Goal: Task Accomplishment & Management: Manage account settings

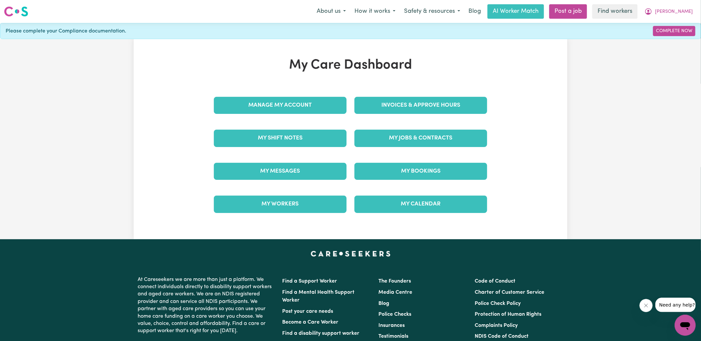
click at [389, 114] on div "Invoices & Approve Hours" at bounding box center [421, 105] width 141 height 33
click at [393, 107] on link "Invoices & Approve Hours" at bounding box center [421, 105] width 133 height 17
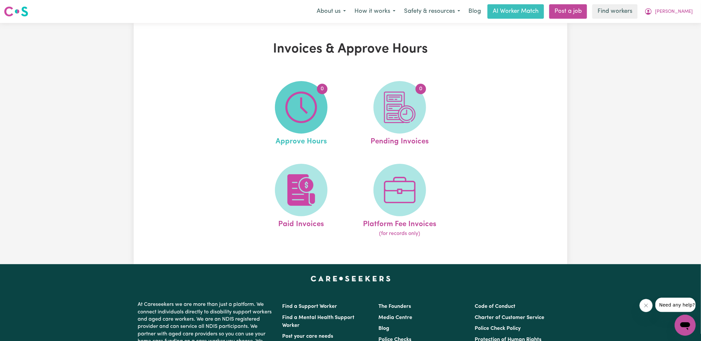
click at [286, 109] on img at bounding box center [302, 108] width 32 height 32
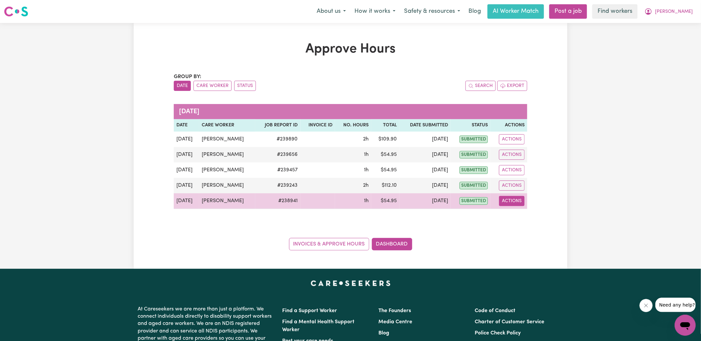
click at [514, 202] on button "Actions" at bounding box center [512, 201] width 26 height 10
click at [529, 218] on link "View Job Report" at bounding box center [528, 216] width 56 height 13
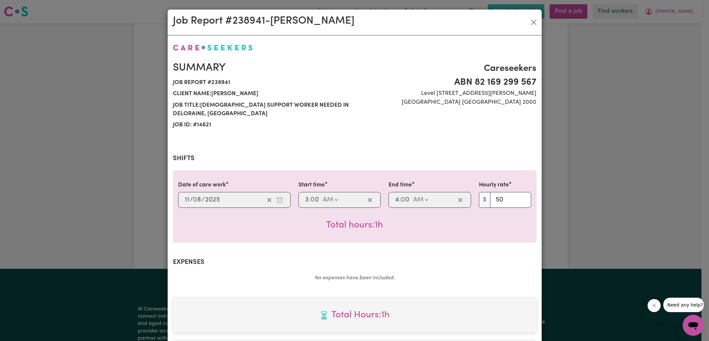
scroll to position [173, 0]
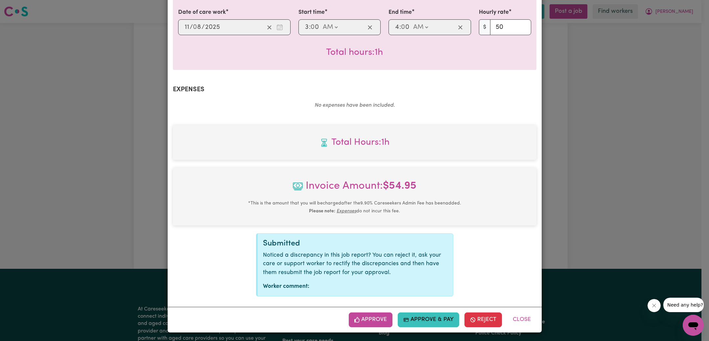
drag, startPoint x: 381, startPoint y: 315, endPoint x: 432, endPoint y: 264, distance: 72.5
click at [380, 315] on button "Approve" at bounding box center [371, 320] width 44 height 14
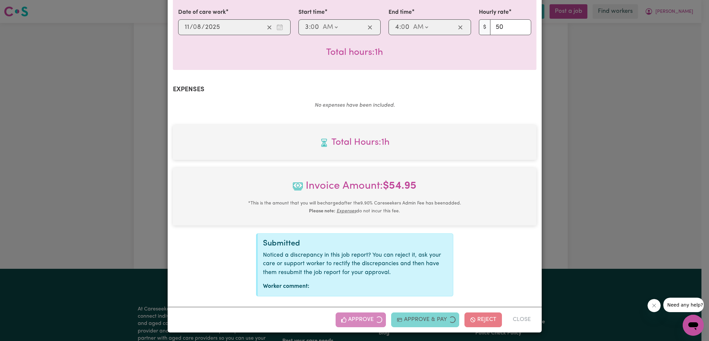
click at [578, 153] on div "Job Report # 238941 - [PERSON_NAME] Summary Job report # 238941 Client name: [P…" at bounding box center [354, 170] width 709 height 341
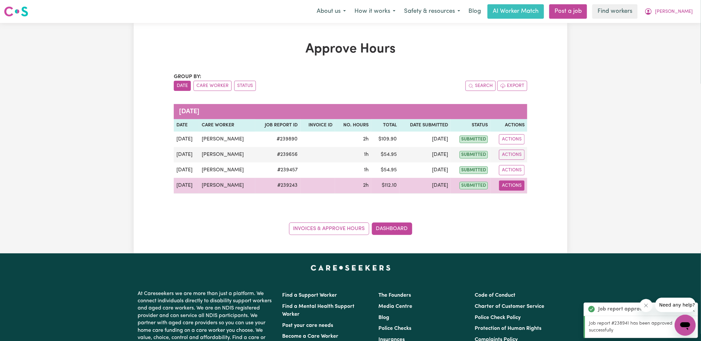
click at [511, 183] on button "Actions" at bounding box center [512, 186] width 26 height 10
click at [523, 203] on link "View Job Report" at bounding box center [528, 200] width 56 height 13
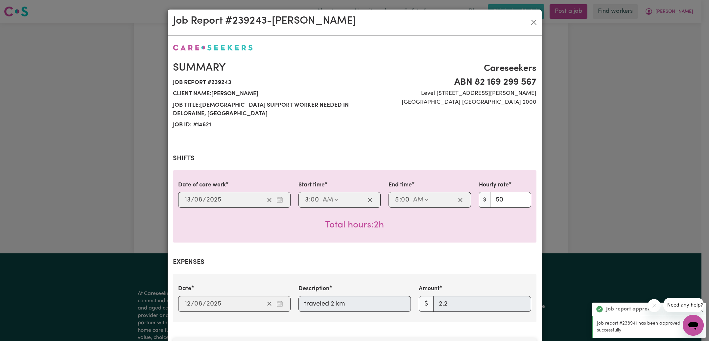
scroll to position [213, 0]
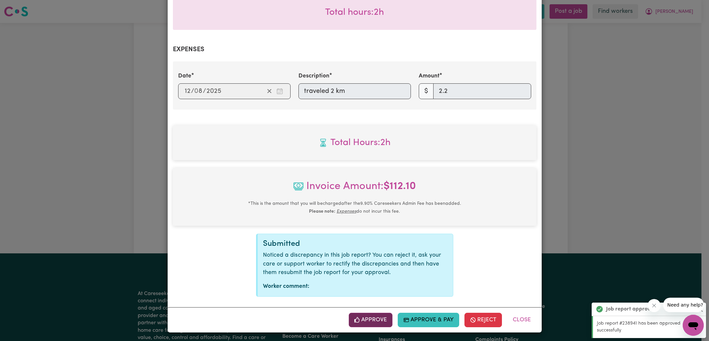
click at [384, 320] on button "Approve" at bounding box center [371, 320] width 44 height 14
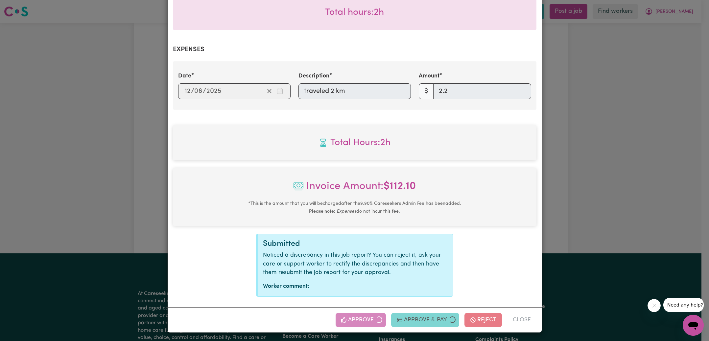
click at [541, 198] on div "Job Report # 239243 - [PERSON_NAME] Summary Job report # 239243 Client name: [P…" at bounding box center [354, 170] width 709 height 341
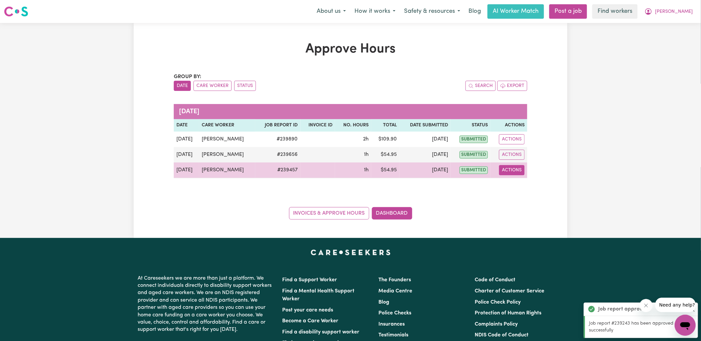
click at [507, 170] on button "Actions" at bounding box center [512, 170] width 26 height 10
click at [521, 183] on link "View Job Report" at bounding box center [528, 185] width 56 height 13
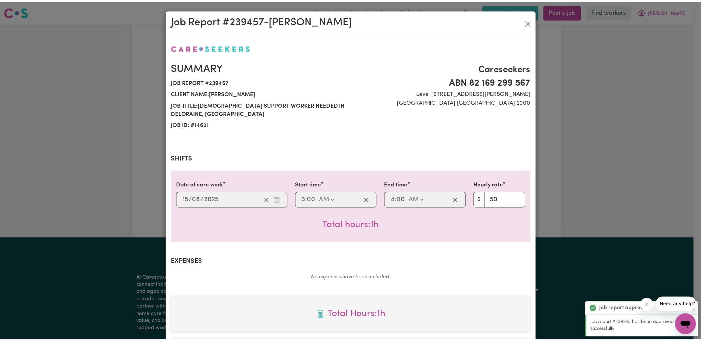
scroll to position [173, 0]
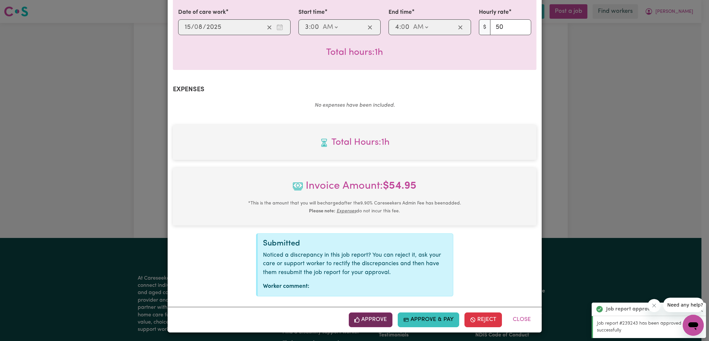
click at [381, 321] on button "Approve" at bounding box center [371, 320] width 44 height 14
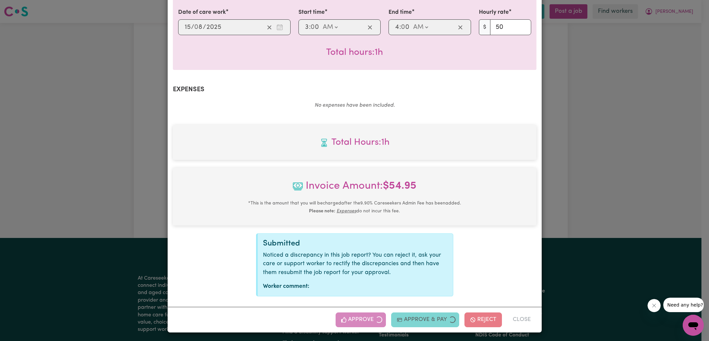
click at [567, 174] on div "Job Report # 239457 - [PERSON_NAME] Summary Job report # 239457 Client name: [P…" at bounding box center [354, 170] width 709 height 341
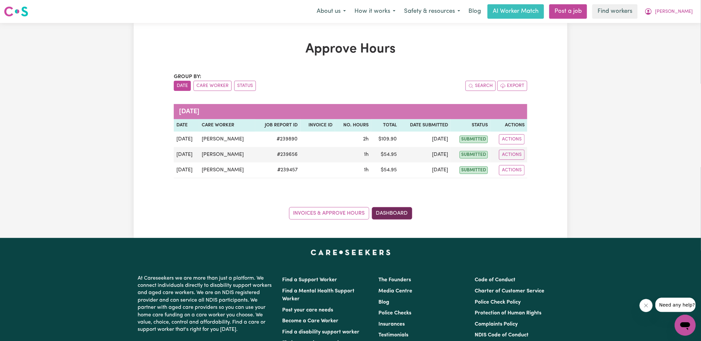
click at [403, 216] on link "Dashboard" at bounding box center [392, 213] width 40 height 12
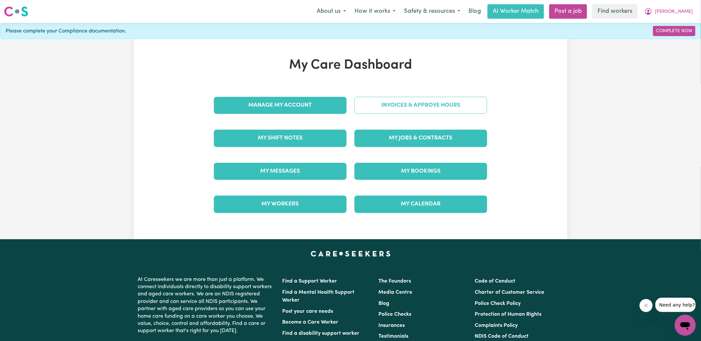
click at [411, 107] on link "Invoices & Approve Hours" at bounding box center [421, 105] width 133 height 17
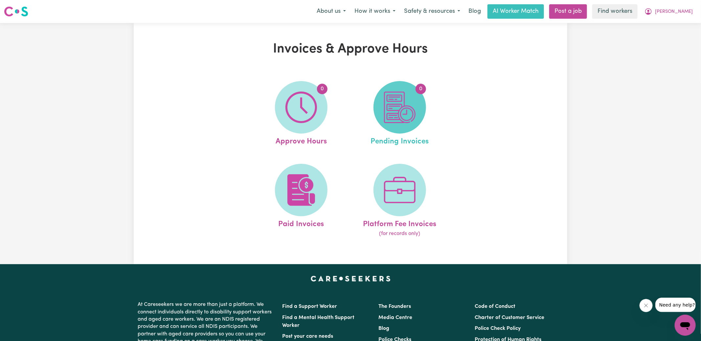
click at [404, 113] on img at bounding box center [400, 108] width 32 height 32
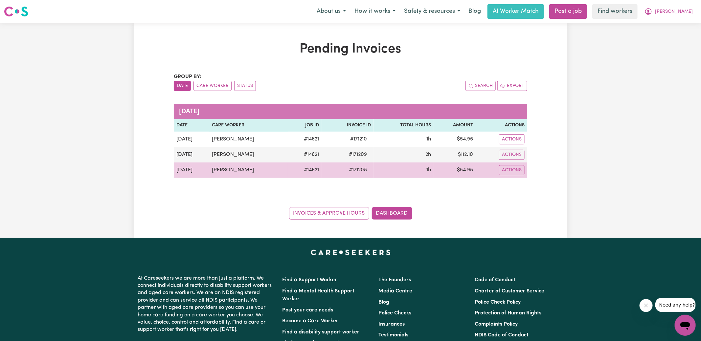
click at [350, 171] on span "# 171208" at bounding box center [358, 170] width 26 height 8
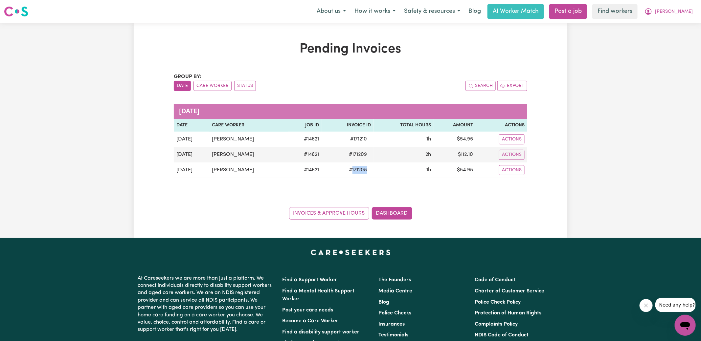
copy span "171208"
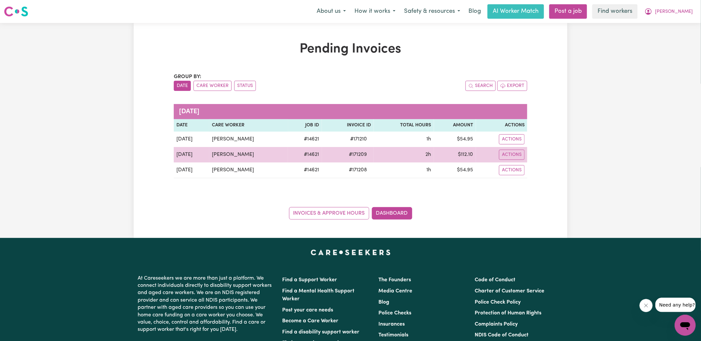
click at [356, 156] on span "# 171209" at bounding box center [358, 155] width 26 height 8
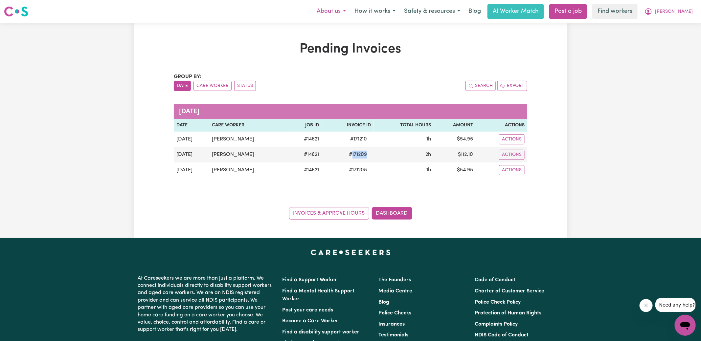
copy span "171209"
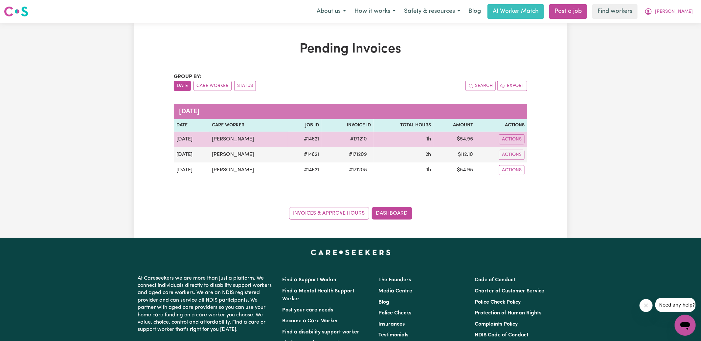
click at [358, 139] on span "# 171210" at bounding box center [359, 139] width 25 height 8
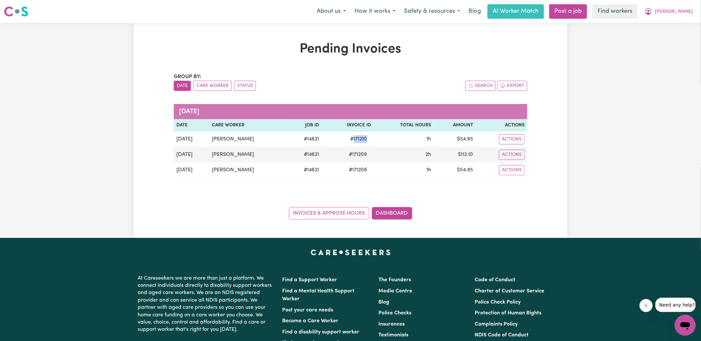
copy span "171210"
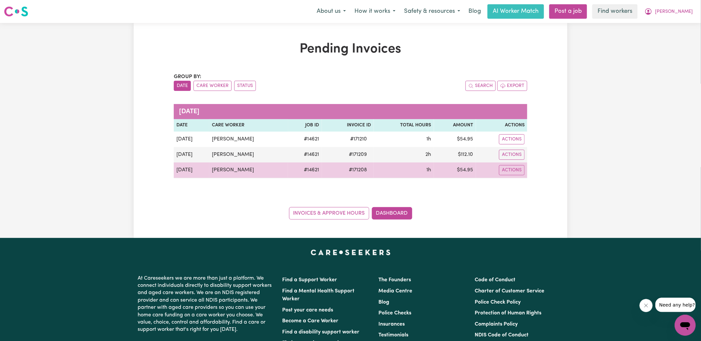
click at [469, 169] on td "$ 54.95" at bounding box center [455, 171] width 42 height 16
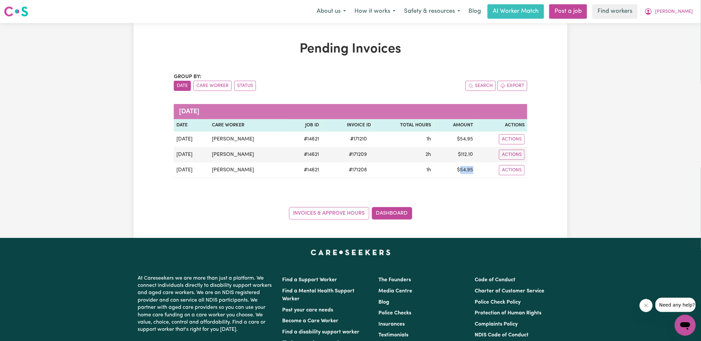
copy td "54.95"
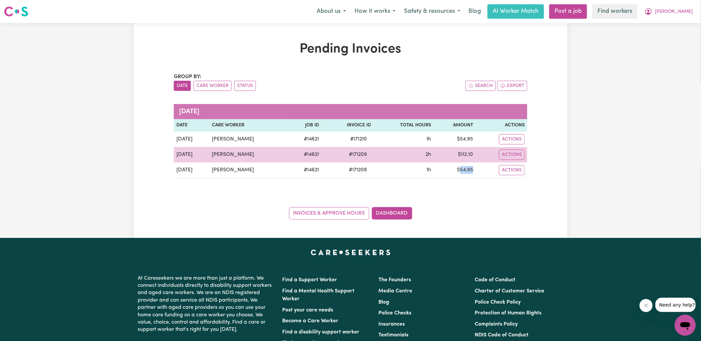
click at [468, 155] on td "$ 112.10" at bounding box center [455, 154] width 42 height 15
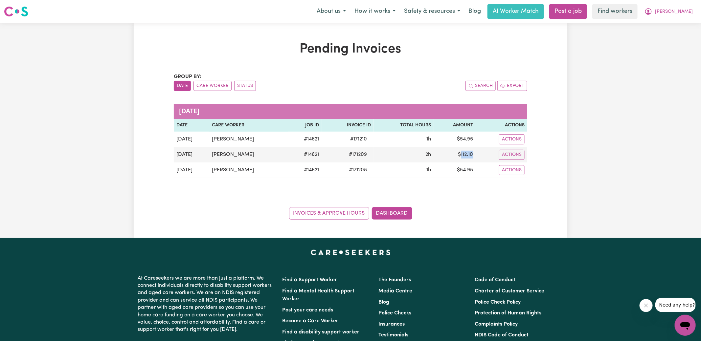
copy td "112.10"
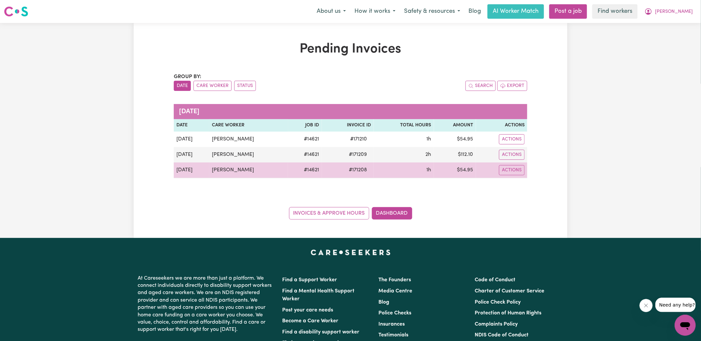
click at [468, 168] on td "$ 54.95" at bounding box center [455, 171] width 42 height 16
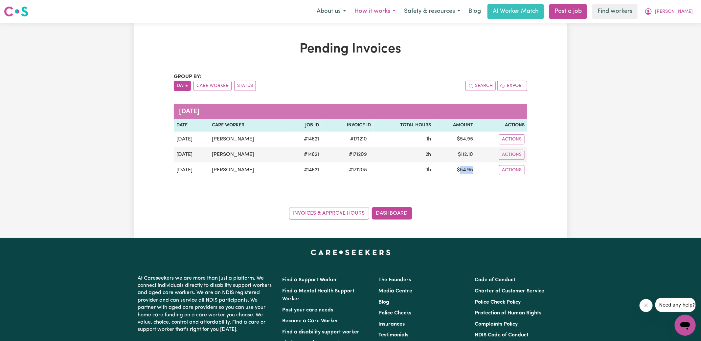
copy td "54.95"
click at [653, 9] on icon "My Account" at bounding box center [649, 12] width 8 height 8
click at [672, 37] on link "Logout" at bounding box center [671, 38] width 52 height 12
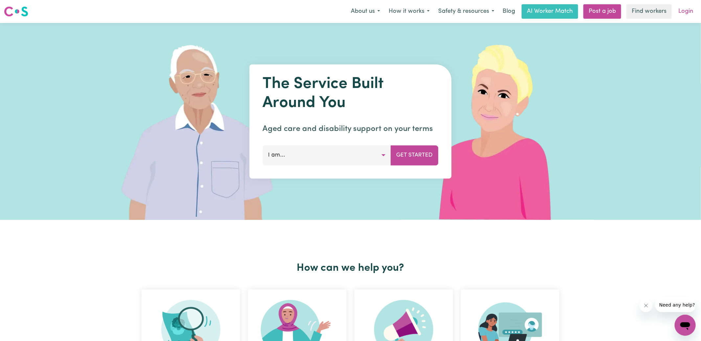
click at [683, 13] on link "Login" at bounding box center [686, 11] width 23 height 14
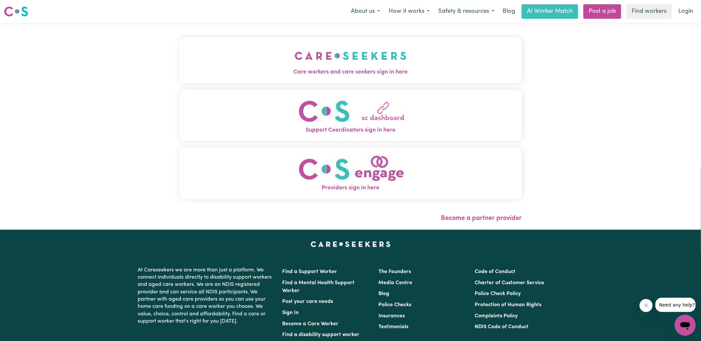
click at [306, 70] on span "Care workers and care seekers sign in here" at bounding box center [350, 72] width 343 height 9
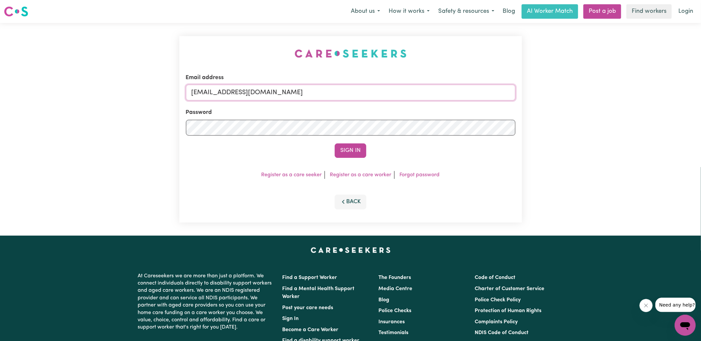
drag, startPoint x: 231, startPoint y: 93, endPoint x: 533, endPoint y: 108, distance: 302.1
click at [533, 108] on div "Email address [EMAIL_ADDRESS][DOMAIN_NAME] Password Sign In Register as a care …" at bounding box center [350, 129] width 701 height 213
type input "[EMAIL_ADDRESS][DOMAIN_NAME]"
click at [335, 144] on button "Sign In" at bounding box center [351, 151] width 32 height 14
